Goal: Find specific page/section: Find specific page/section

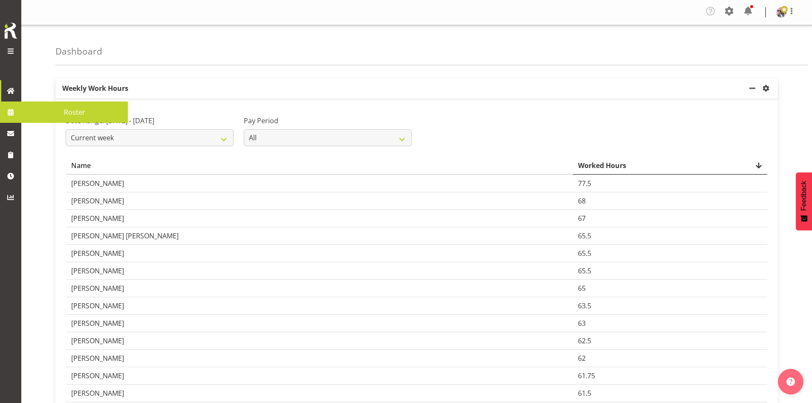
click at [14, 110] on span at bounding box center [10, 112] width 13 height 13
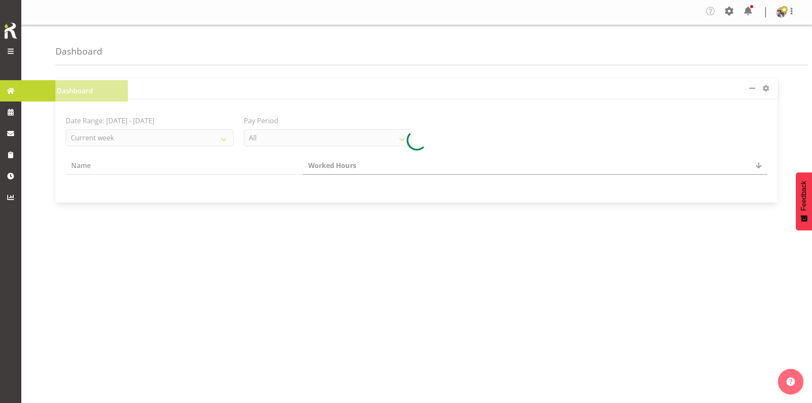
click at [10, 95] on span at bounding box center [10, 90] width 13 height 13
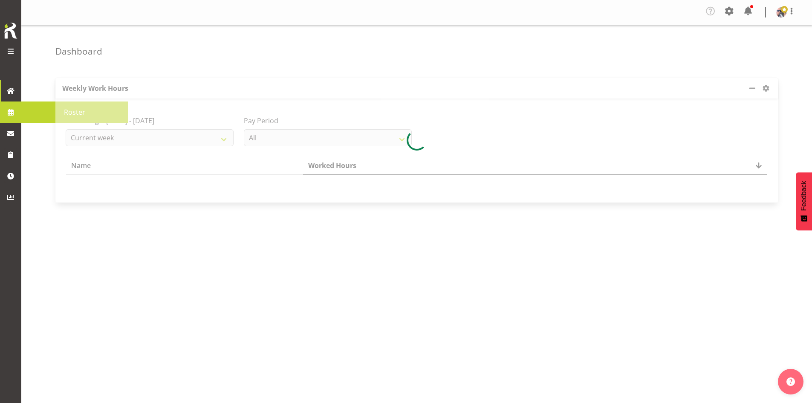
click at [8, 115] on span at bounding box center [10, 112] width 13 height 13
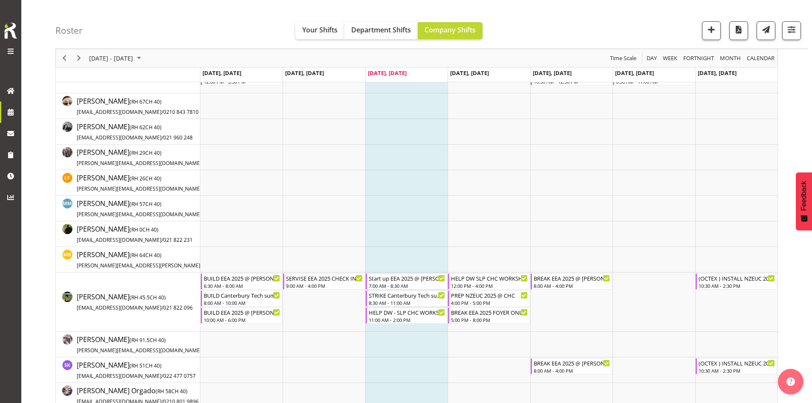
scroll to position [128, 0]
